Goal: Information Seeking & Learning: Learn about a topic

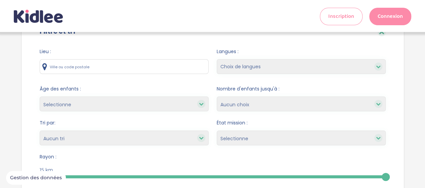
scroll to position [36, 0]
click at [133, 64] on input "text" at bounding box center [124, 66] width 169 height 15
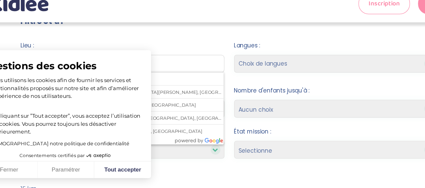
scroll to position [35, 0]
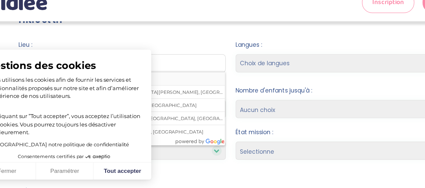
type input "Massy, France"
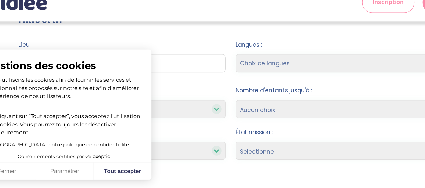
scroll to position [36, 0]
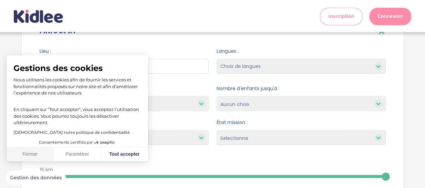
click at [41, 155] on button "Fermer" at bounding box center [30, 154] width 47 height 14
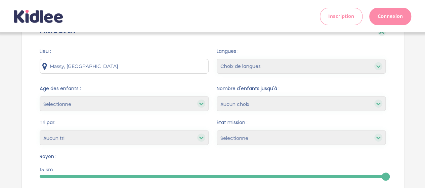
click at [255, 66] on select "Choix de langues anglais espagnol arabe portugais italien allemand chinois russ…" at bounding box center [301, 66] width 169 height 15
click at [160, 103] on select "Selectionne moins de 3 ans entre 3 et 6 ans plus de 6 ans" at bounding box center [124, 103] width 169 height 15
click at [184, 86] on span "Âge des enfants :" at bounding box center [124, 88] width 169 height 7
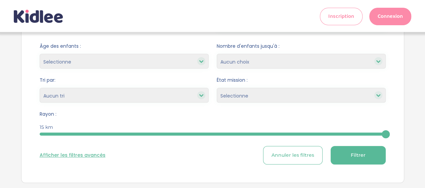
scroll to position [81, 0]
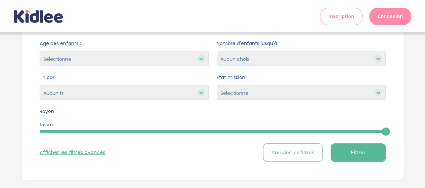
click at [328, 99] on select "Selectionne" at bounding box center [301, 92] width 169 height 15
click at [327, 96] on select "Selectionne" at bounding box center [301, 92] width 169 height 15
click at [341, 89] on select "Selectionne" at bounding box center [301, 92] width 169 height 15
click at [378, 92] on icon at bounding box center [378, 92] width 5 height 5
click at [357, 149] on span "Filtrer" at bounding box center [358, 152] width 15 height 7
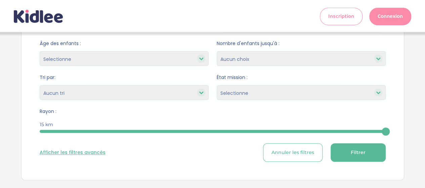
click at [359, 150] on span "Filtrer" at bounding box center [358, 152] width 15 height 7
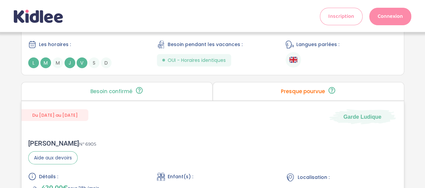
scroll to position [975, 0]
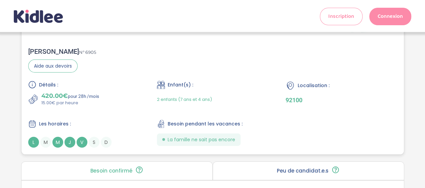
click at [264, 104] on div "Détails : 420.00€ pour 28h /mois 15.00€ par heure Enfant(s) : 2 enfants (7 ans …" at bounding box center [212, 114] width 369 height 67
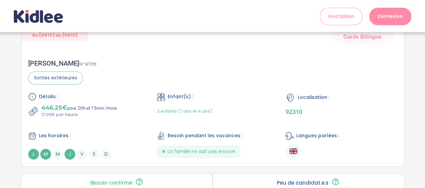
scroll to position [468, 0]
click at [108, 111] on p "17.00€ par heure" at bounding box center [79, 114] width 76 height 7
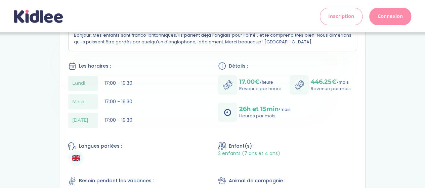
scroll to position [126, 0]
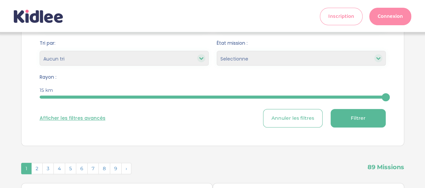
scroll to position [115, 0]
click at [86, 120] on button "Afficher les filtres avancés" at bounding box center [73, 117] width 66 height 7
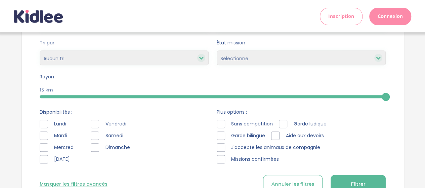
click at [43, 121] on div at bounding box center [44, 124] width 8 height 8
drag, startPoint x: 47, startPoint y: 132, endPoint x: 46, endPoint y: 136, distance: 3.6
click at [46, 136] on div at bounding box center [44, 136] width 8 height 8
click at [46, 136] on icon at bounding box center [43, 136] width 5 height 5
click at [45, 143] on div at bounding box center [44, 147] width 8 height 8
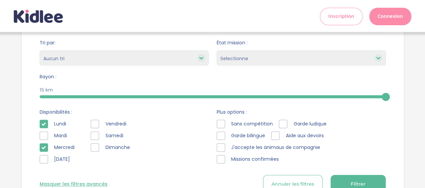
click at [43, 160] on div at bounding box center [44, 159] width 8 height 8
click at [47, 136] on div at bounding box center [44, 136] width 8 height 8
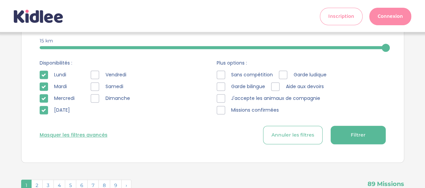
scroll to position [179, 0]
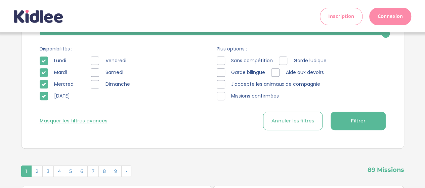
click at [360, 121] on span "Filtrer" at bounding box center [358, 120] width 15 height 7
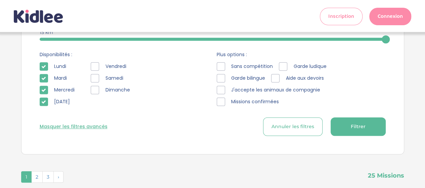
scroll to position [172, 0]
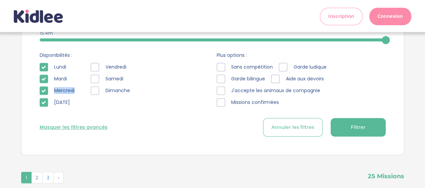
drag, startPoint x: 45, startPoint y: 103, endPoint x: 43, endPoint y: 90, distance: 13.6
click at [43, 90] on div "Lundi Mardi Mercredi Jeudi" at bounding box center [60, 86] width 41 height 47
click at [43, 90] on icon at bounding box center [43, 90] width 5 height 5
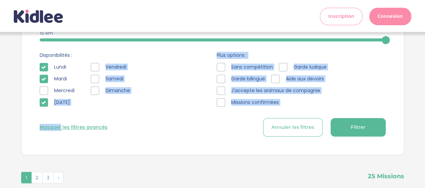
drag, startPoint x: 42, startPoint y: 106, endPoint x: 60, endPoint y: 125, distance: 26.4
click at [60, 125] on form "Lieu : Massy, France Langues : Choix de langues anglais espagnol arabe portugai…" at bounding box center [213, 23] width 346 height 225
click at [60, 125] on button "Masquer les filtres avancés" at bounding box center [74, 127] width 68 height 7
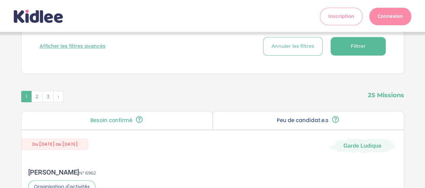
scroll to position [159, 0]
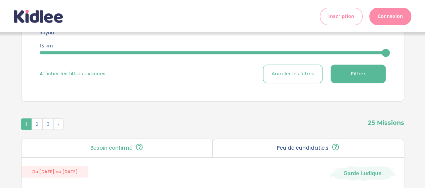
click at [89, 72] on button "Afficher les filtres avancés" at bounding box center [73, 73] width 66 height 7
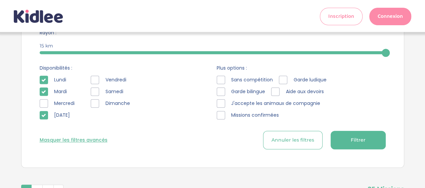
click at [43, 79] on icon at bounding box center [43, 80] width 5 height 5
click at [43, 90] on icon at bounding box center [43, 91] width 5 height 5
click at [297, 136] on button "Annuler les filtres" at bounding box center [293, 140] width 60 height 18
click at [305, 138] on span "Annuler les filtres" at bounding box center [293, 140] width 43 height 7
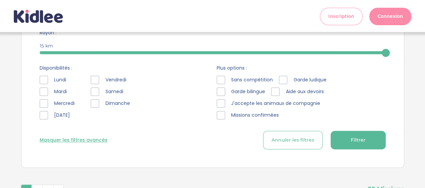
click at [305, 138] on span "Annuler les filtres" at bounding box center [293, 140] width 43 height 7
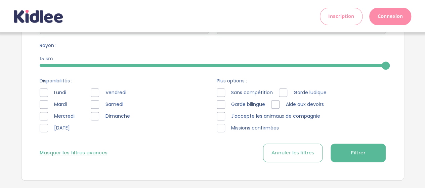
scroll to position [147, 0]
click at [357, 154] on span "Filtrer" at bounding box center [358, 152] width 15 height 7
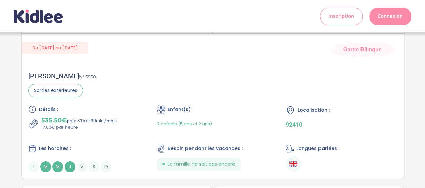
scroll to position [1203, 0]
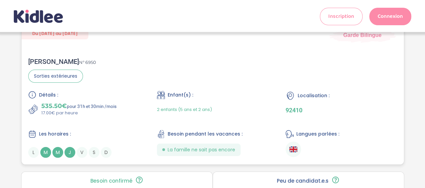
click at [364, 91] on div "Localisation :" at bounding box center [341, 96] width 111 height 10
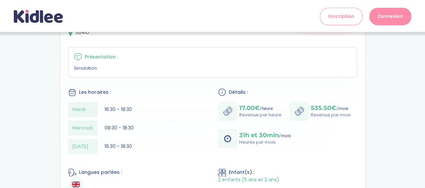
scroll to position [94, 0]
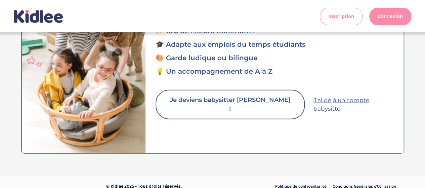
scroll to position [2046, 0]
